Goal: Navigation & Orientation: Find specific page/section

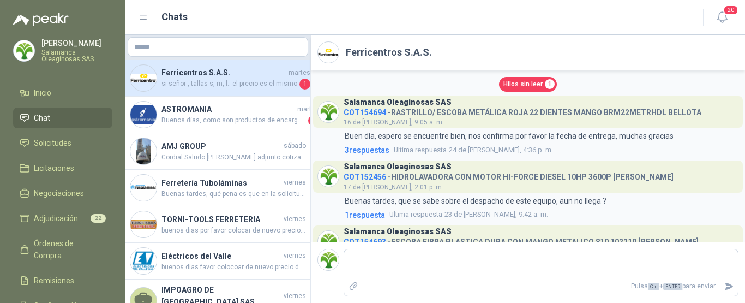
scroll to position [191, 0]
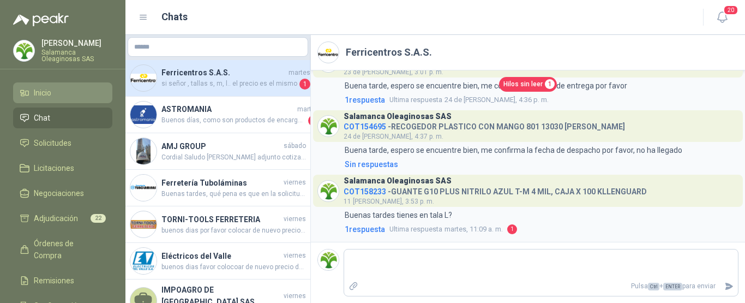
click at [55, 91] on li "Inicio" at bounding box center [63, 93] width 86 height 12
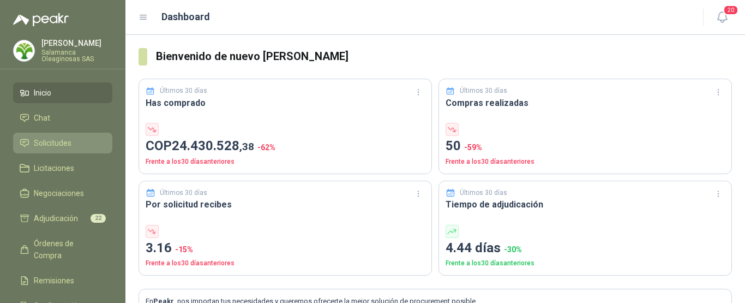
click at [58, 137] on span "Solicitudes" at bounding box center [53, 143] width 38 height 12
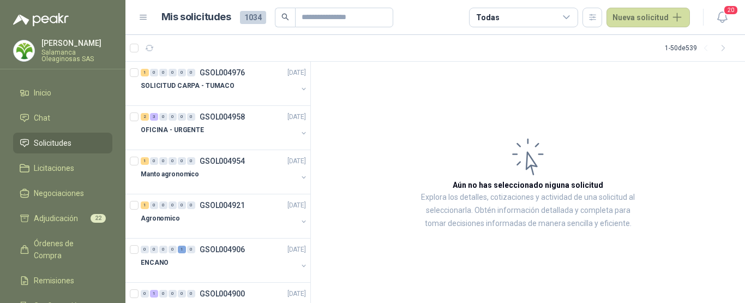
click at [255, 20] on span "1034" at bounding box center [253, 17] width 26 height 13
click at [363, 14] on input "text" at bounding box center [340, 17] width 76 height 19
type input "****"
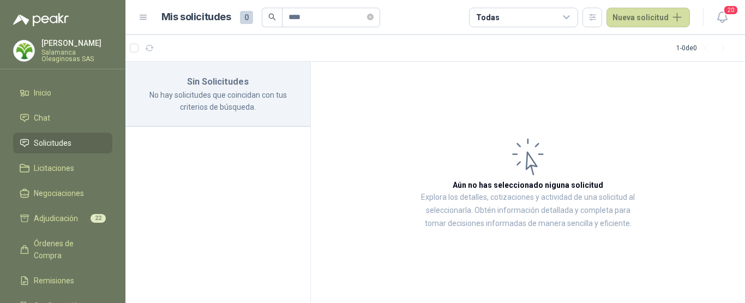
click at [57, 143] on span "Solicitudes" at bounding box center [53, 143] width 38 height 12
click at [64, 143] on span "Solicitudes" at bounding box center [53, 143] width 38 height 12
click at [81, 140] on li "Solicitudes" at bounding box center [63, 143] width 86 height 12
click at [65, 44] on p "[PERSON_NAME]" at bounding box center [76, 43] width 71 height 8
click at [56, 139] on span "Solicitudes" at bounding box center [53, 143] width 38 height 12
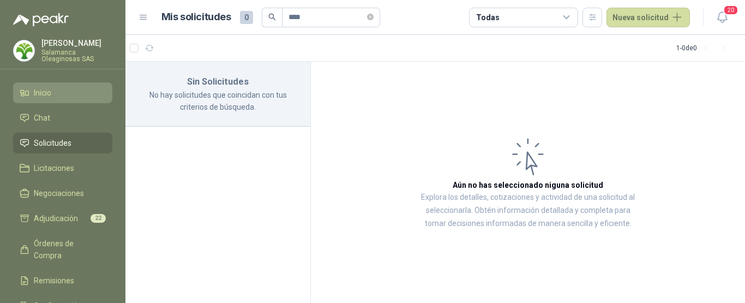
click at [62, 93] on li "Inicio" at bounding box center [63, 93] width 86 height 12
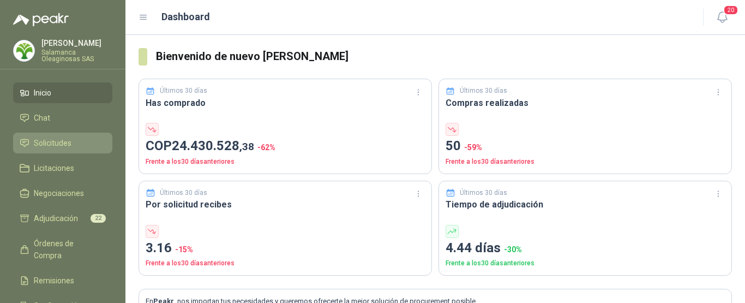
click at [64, 142] on span "Solicitudes" at bounding box center [53, 143] width 38 height 12
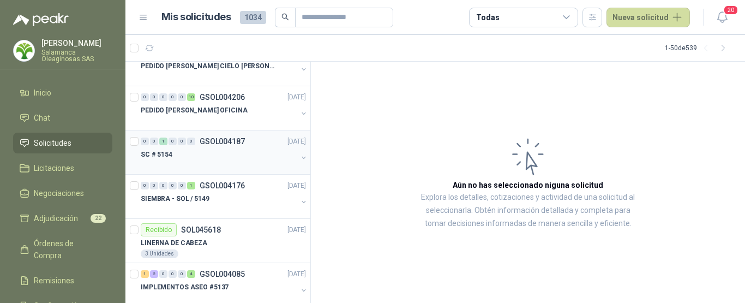
scroll to position [1982, 0]
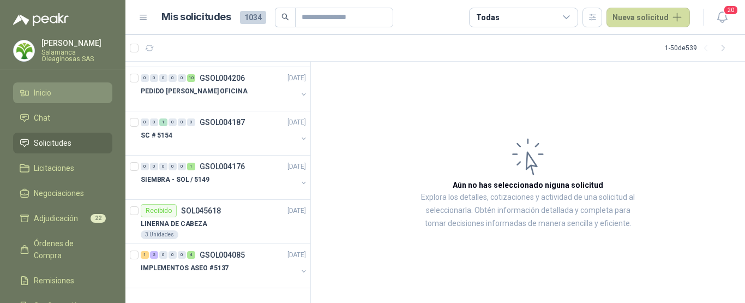
click at [57, 88] on li "Inicio" at bounding box center [63, 93] width 86 height 12
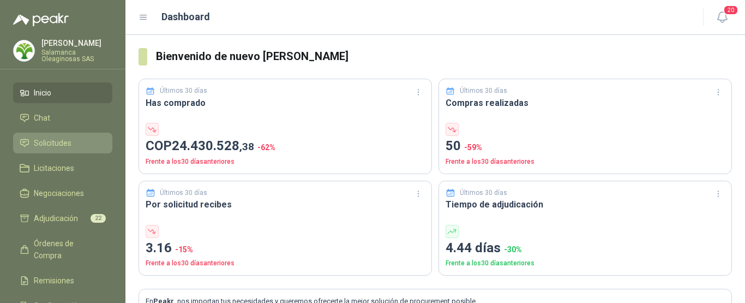
click at [71, 137] on span "Solicitudes" at bounding box center [53, 143] width 38 height 12
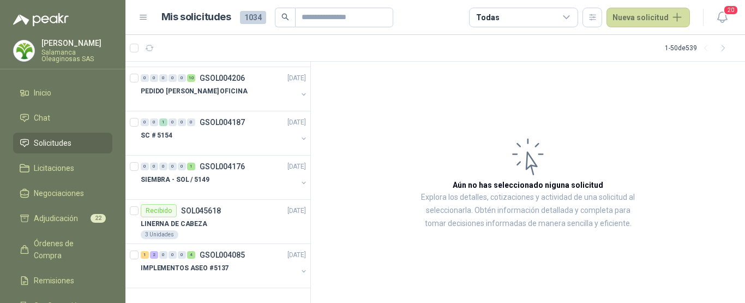
scroll to position [1764, 0]
